Goal: Navigation & Orientation: Find specific page/section

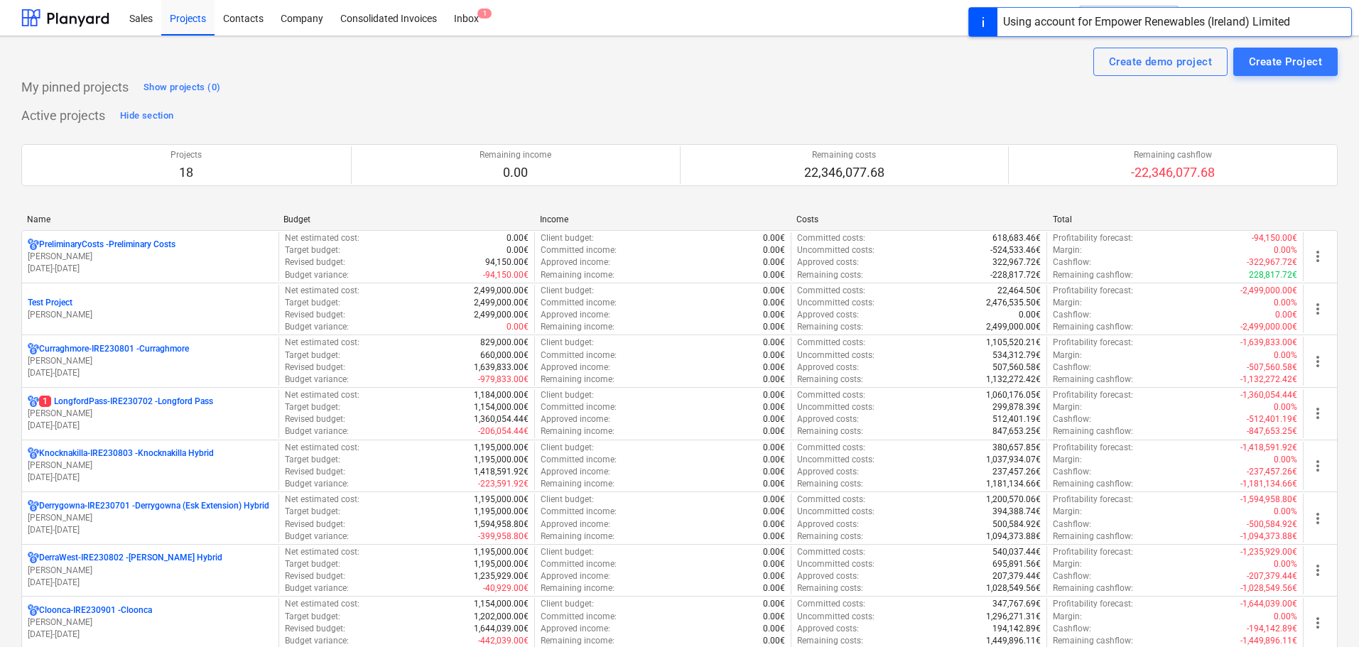
drag, startPoint x: 129, startPoint y: 359, endPoint x: 144, endPoint y: 356, distance: 15.3
click at [129, 359] on p "[PERSON_NAME]" at bounding box center [150, 361] width 245 height 12
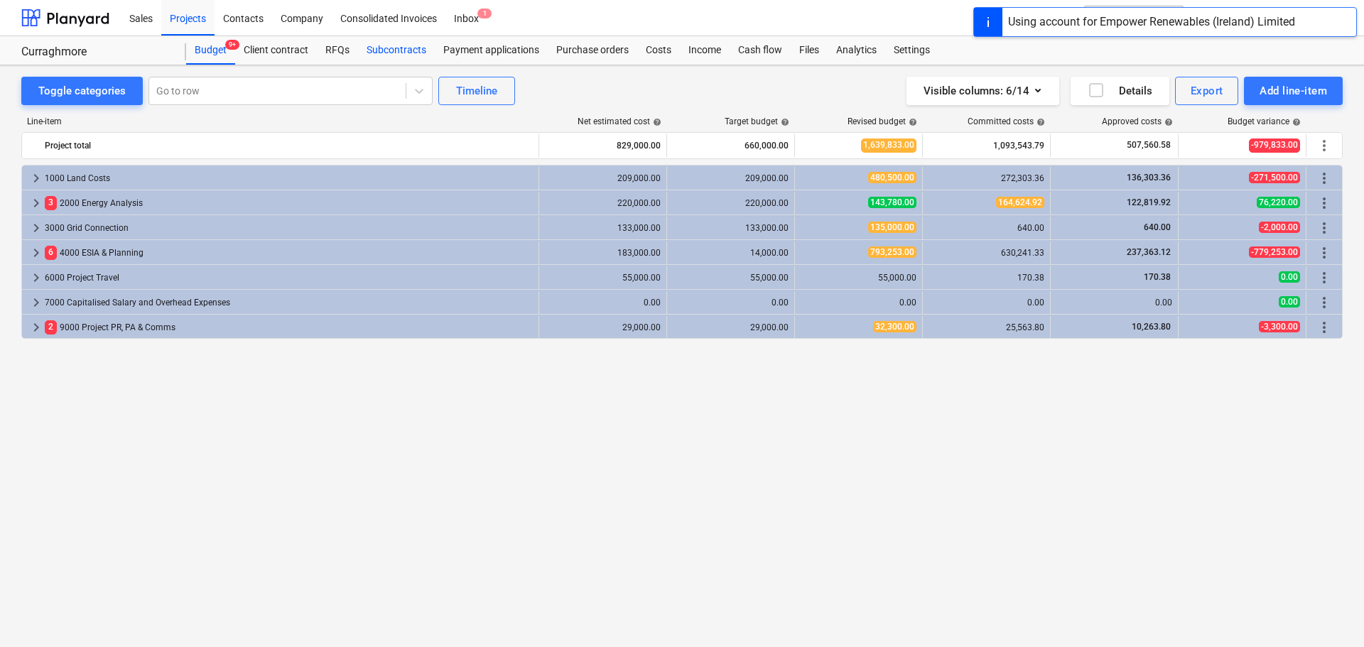
click at [384, 53] on div "Subcontracts" at bounding box center [396, 50] width 77 height 28
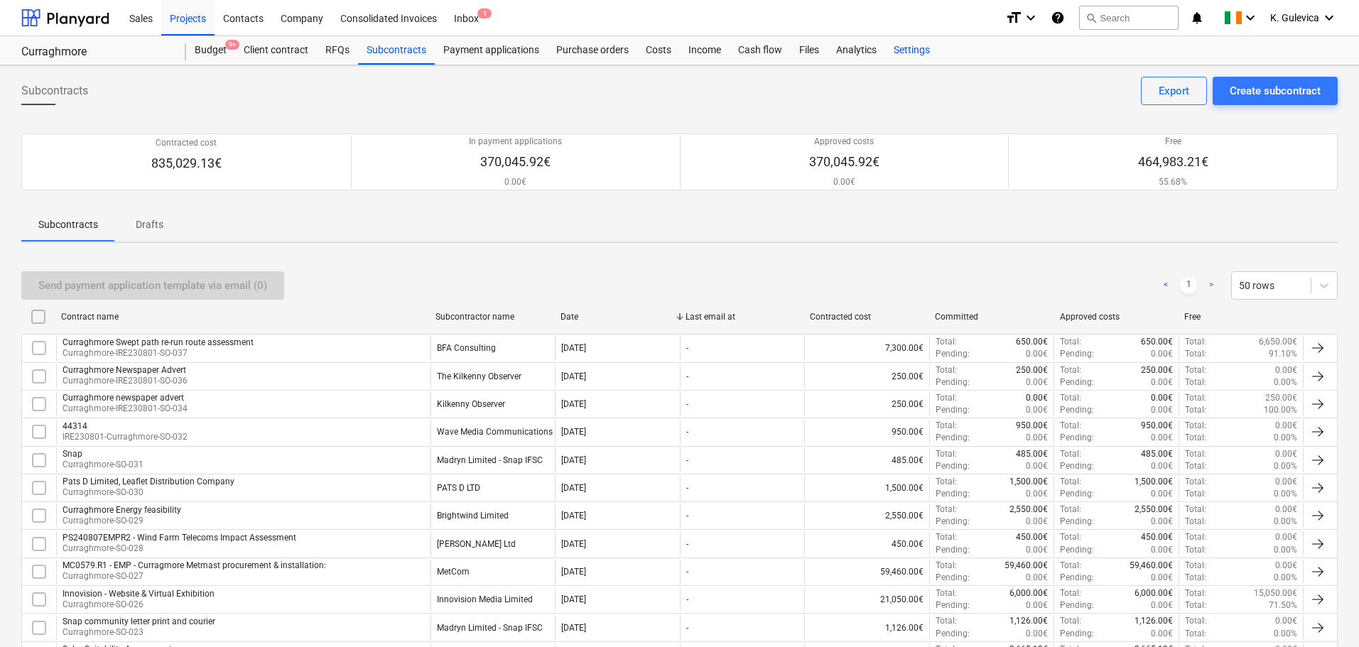
click at [915, 50] on div "Settings" at bounding box center [911, 50] width 53 height 28
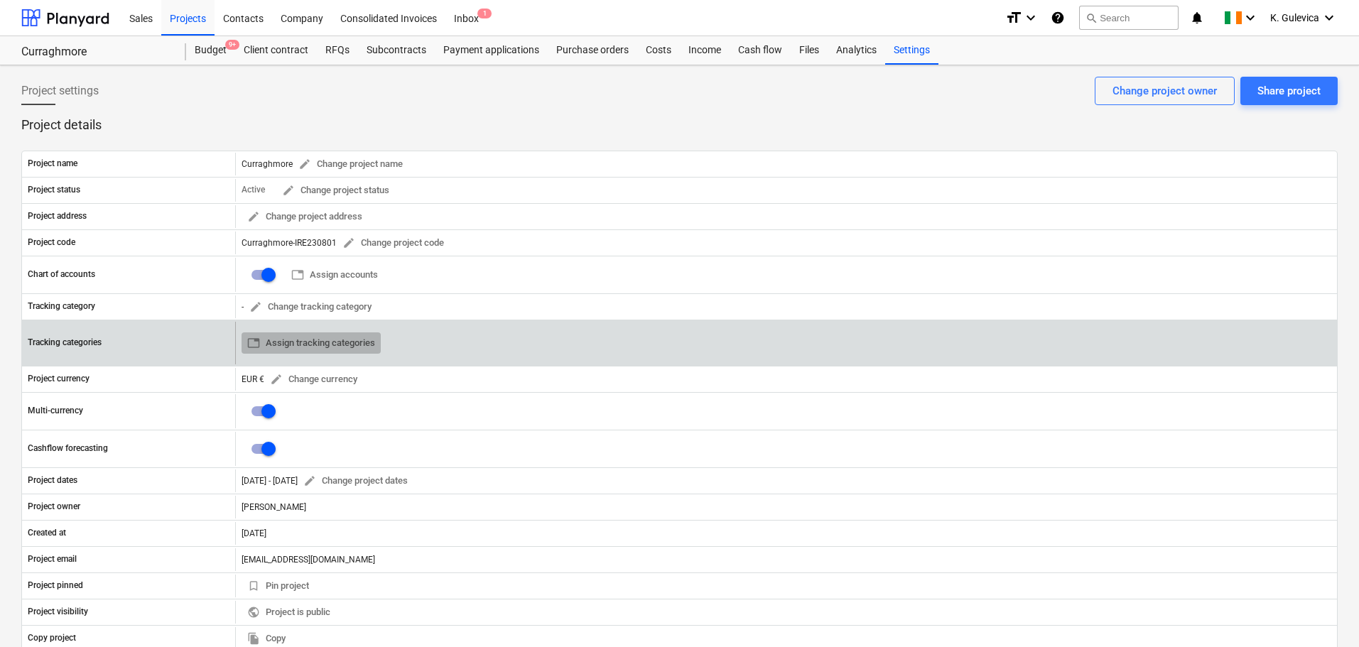
click at [323, 342] on span "table Assign tracking categories" at bounding box center [311, 343] width 128 height 16
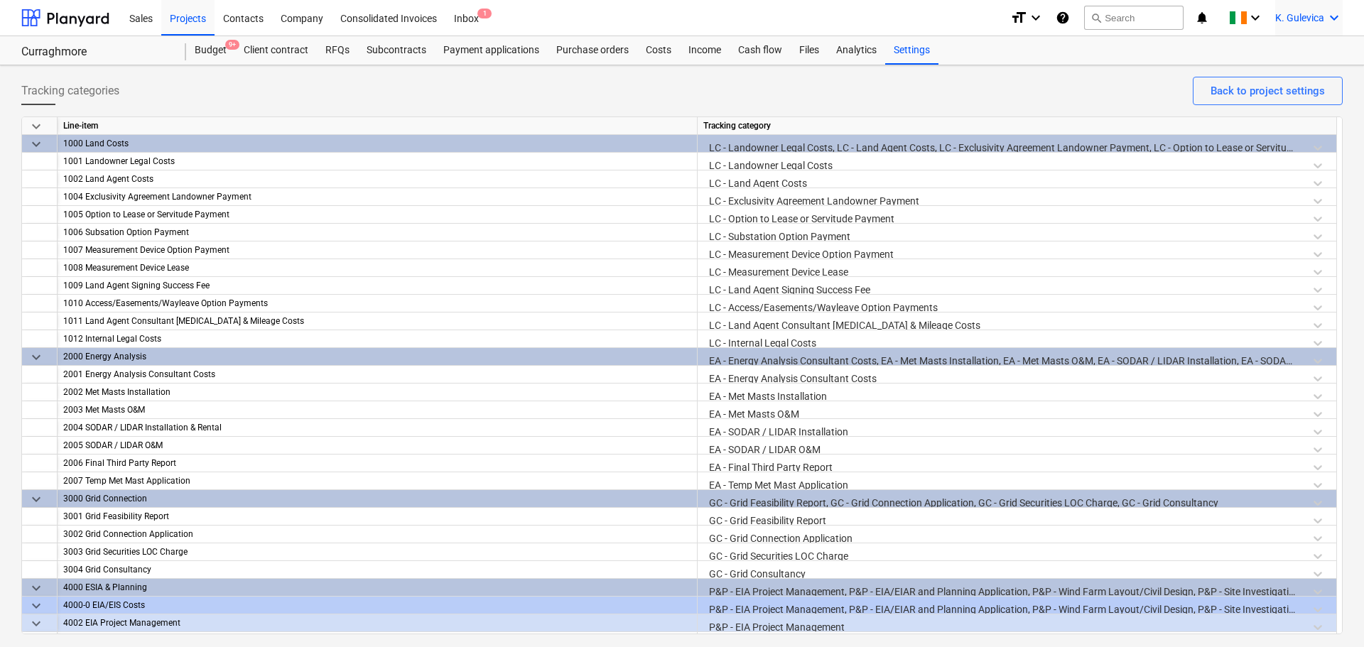
click at [1295, 13] on span "K. Gulevica" at bounding box center [1299, 17] width 49 height 11
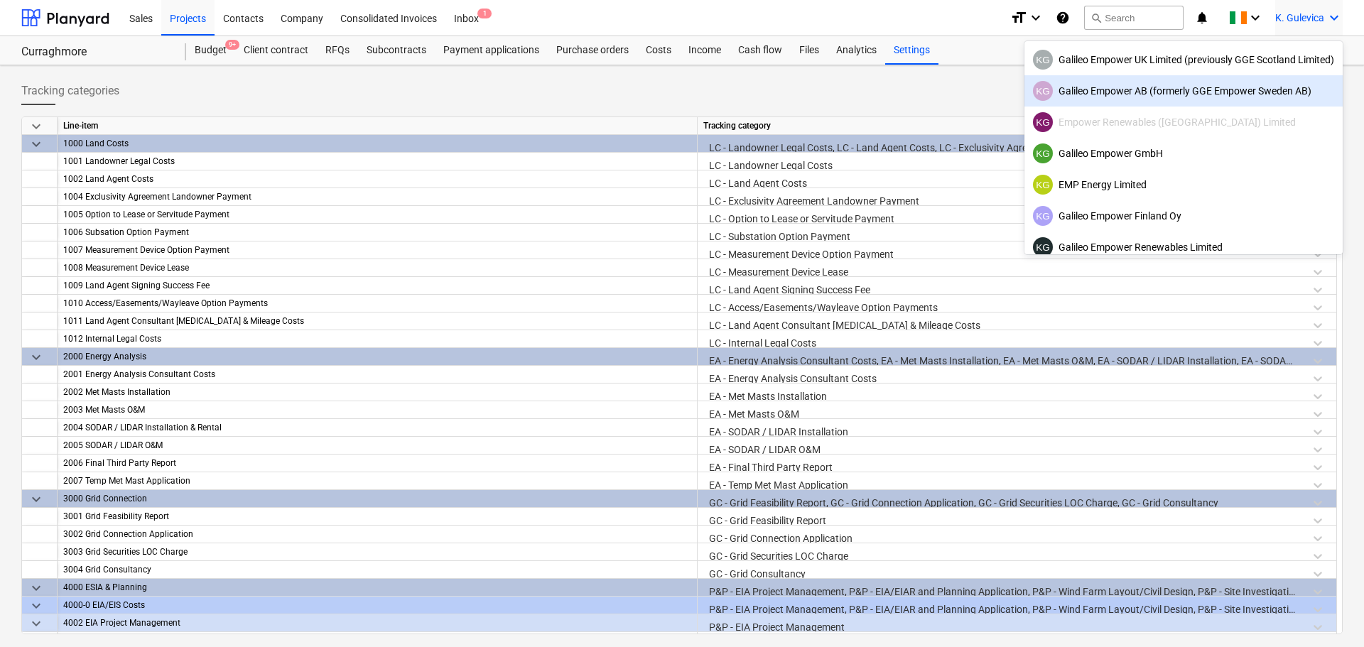
click at [1198, 96] on div "KG Galileo Empower AB (formerly GGE Empower Sweden AB)" at bounding box center [1183, 91] width 301 height 20
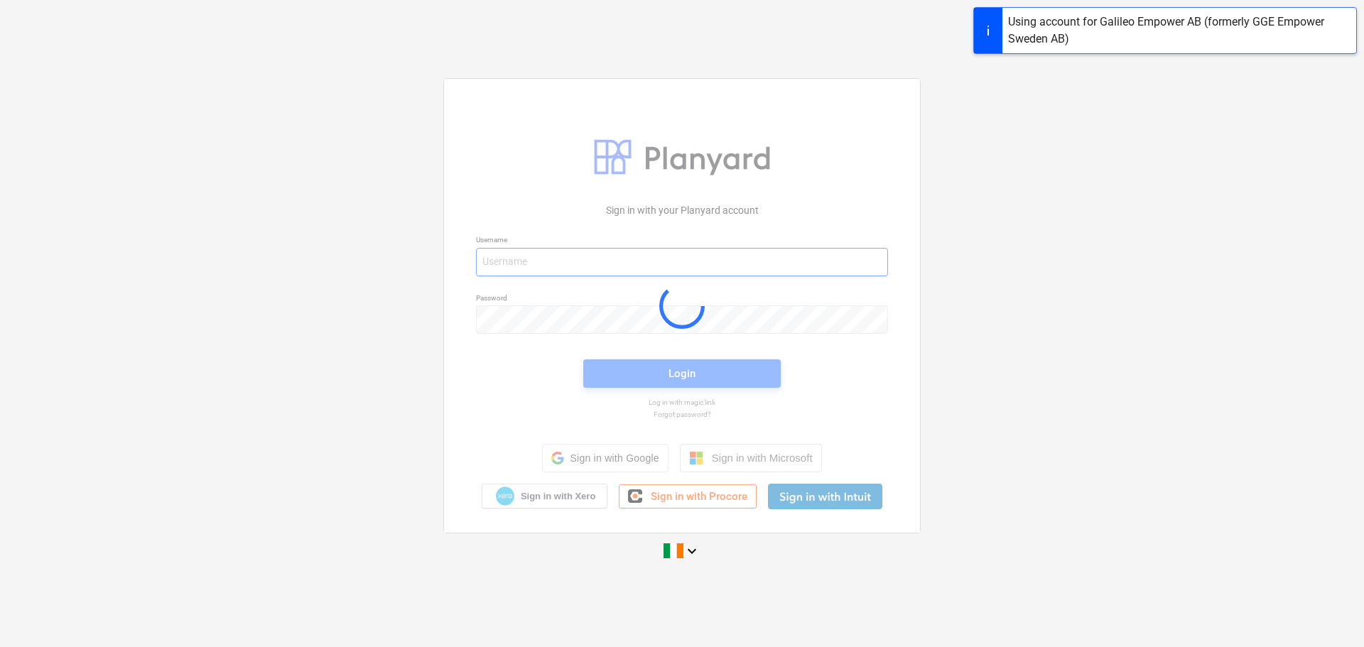
type input "[EMAIL_ADDRESS][DOMAIN_NAME]"
